Goal: Task Accomplishment & Management: Use online tool/utility

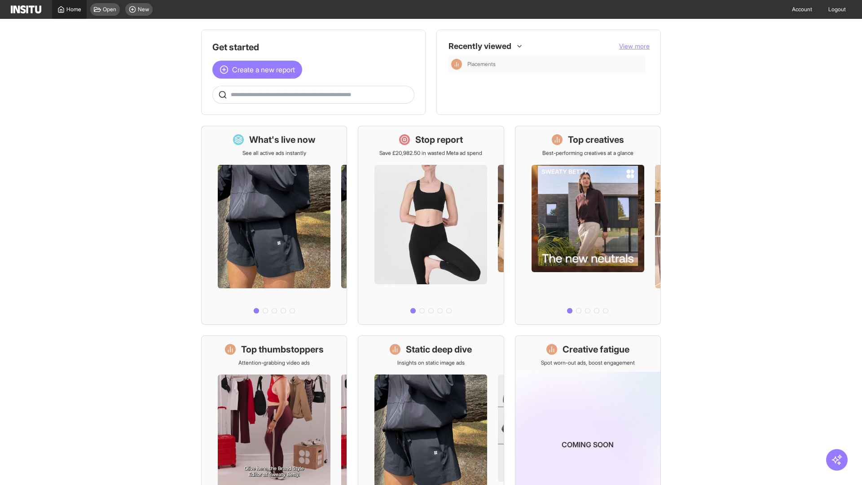
click at [69, 9] on span "Home" at bounding box center [73, 9] width 15 height 7
click at [260, 70] on span "Create a new report" at bounding box center [263, 69] width 63 height 11
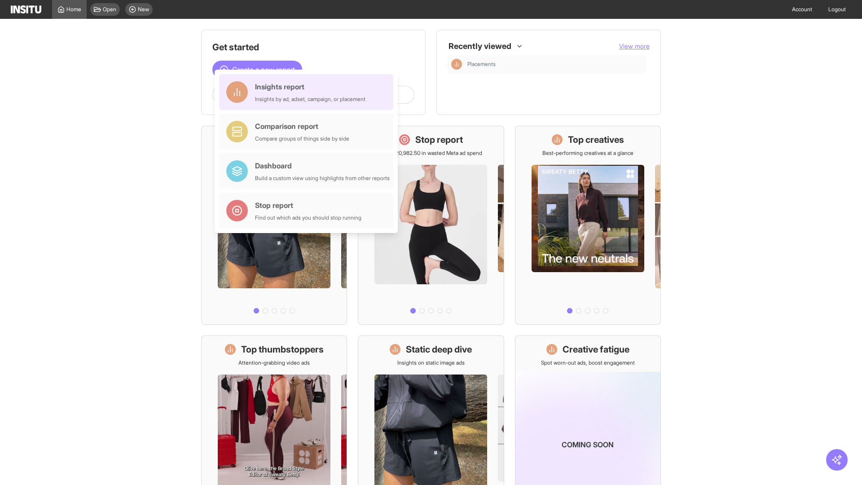
click at [308, 92] on div "Insights report Insights by ad, adset, campaign, or placement" at bounding box center [310, 92] width 110 height 22
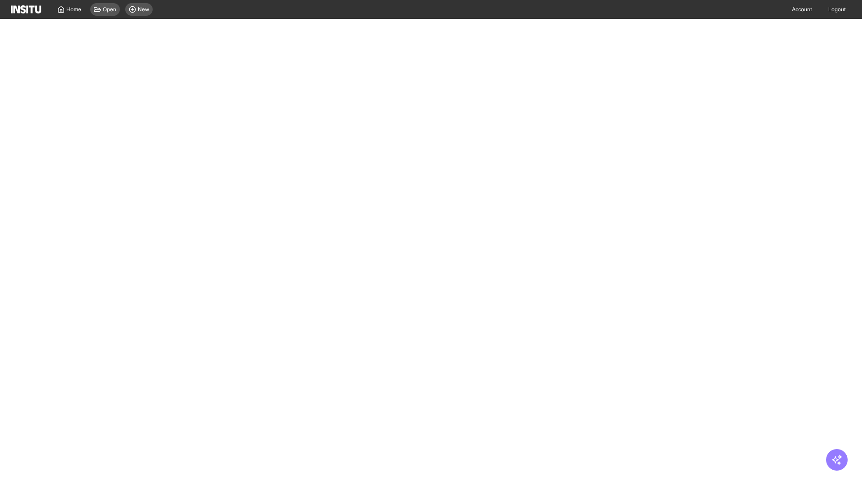
select select "**"
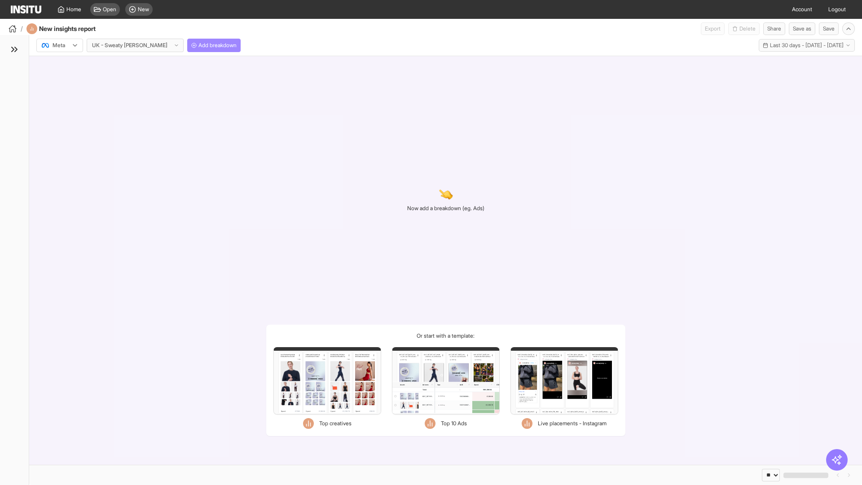
click at [198, 45] on span "Add breakdown" at bounding box center [217, 45] width 38 height 7
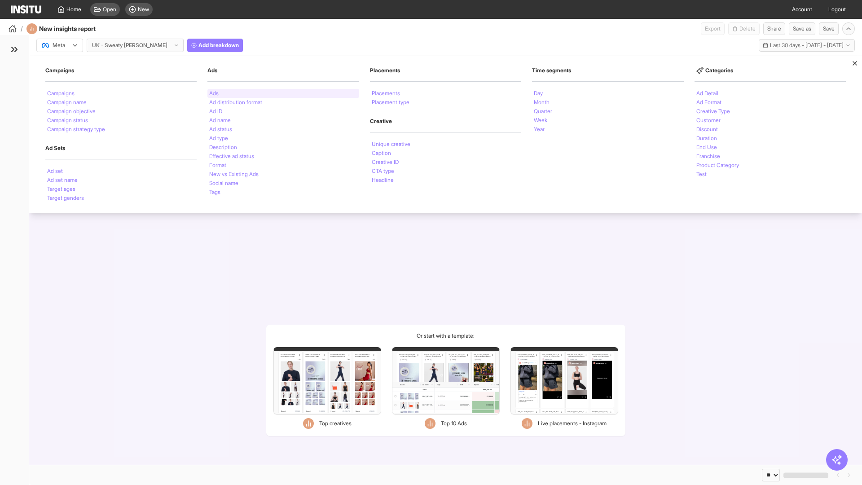
click at [214, 93] on li "Ads" at bounding box center [213, 93] width 9 height 5
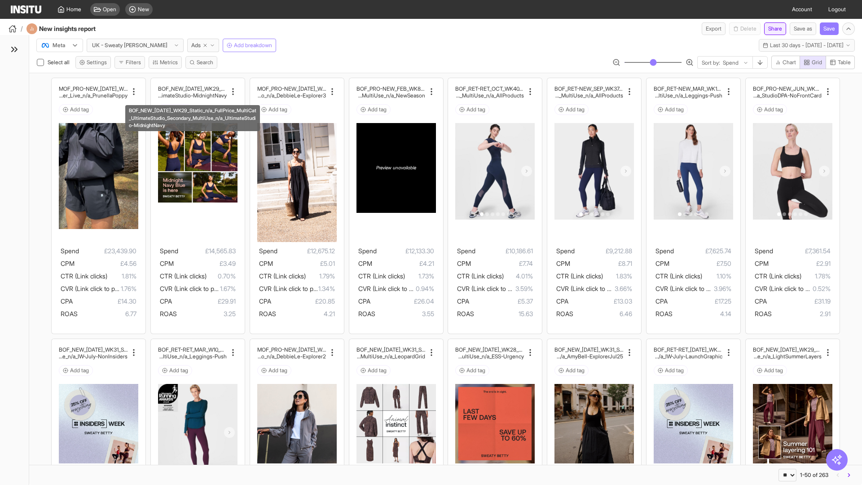
click at [771, 29] on button "Share" at bounding box center [775, 28] width 22 height 13
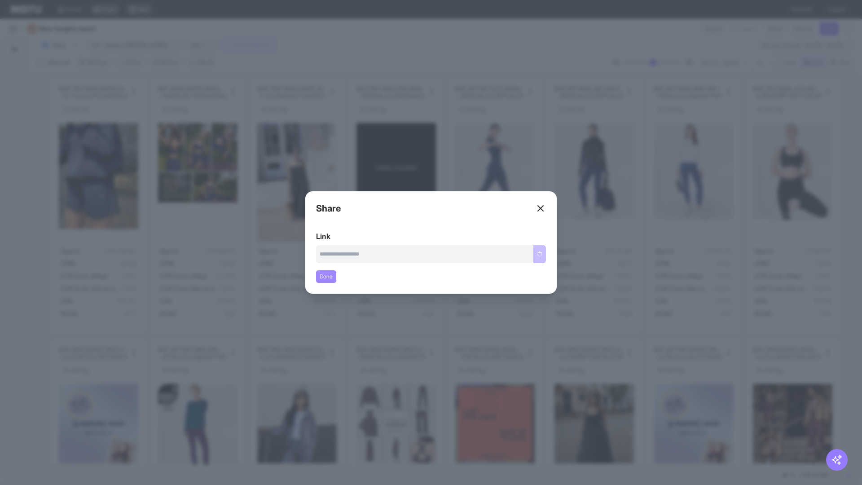
click at [326, 277] on button "Done" at bounding box center [326, 276] width 20 height 13
